Goal: Information Seeking & Learning: Learn about a topic

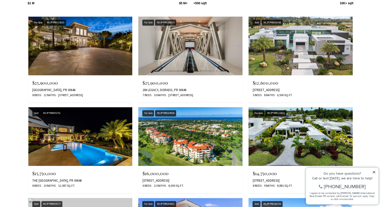
scroll to position [540, 0]
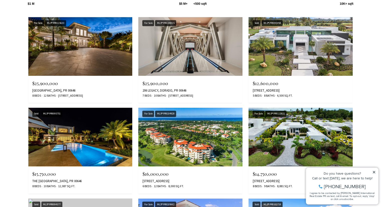
click at [71, 53] on img at bounding box center [80, 46] width 104 height 59
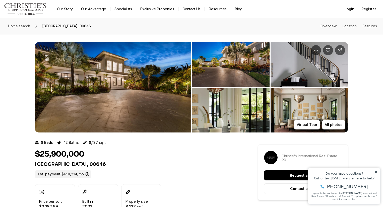
click at [139, 111] on img "View image gallery" at bounding box center [113, 87] width 156 height 90
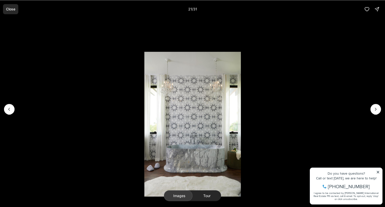
click at [8, 10] on p "Close" at bounding box center [10, 9] width 9 height 4
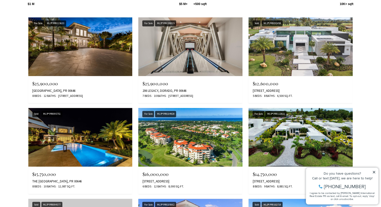
scroll to position [540, 0]
